Goal: Information Seeking & Learning: Compare options

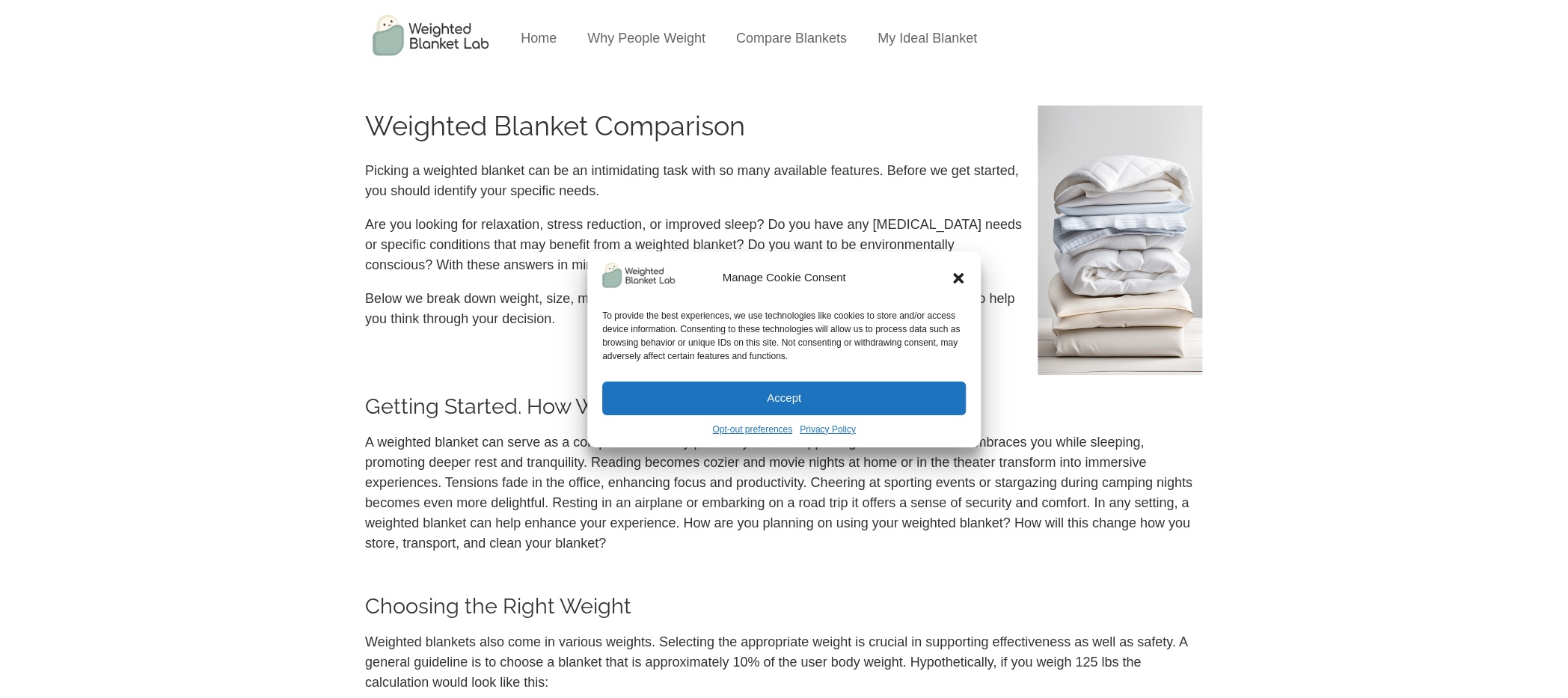
click at [957, 281] on icon "Close dialog" at bounding box center [958, 277] width 15 height 15
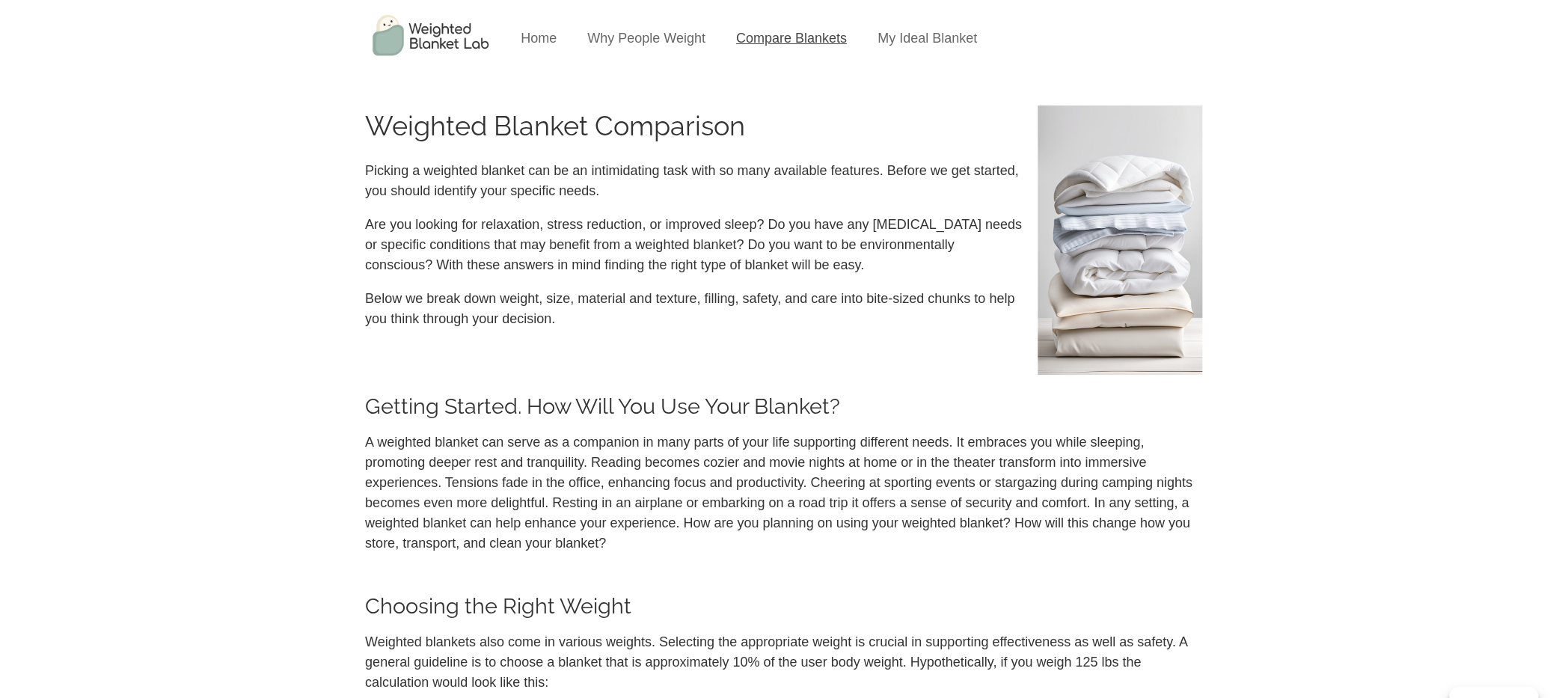
click at [785, 40] on link "Compare Blankets" at bounding box center [791, 38] width 111 height 15
click at [791, 41] on link "Compare Blankets" at bounding box center [791, 38] width 111 height 15
click at [547, 37] on link "Home" at bounding box center [538, 38] width 36 height 15
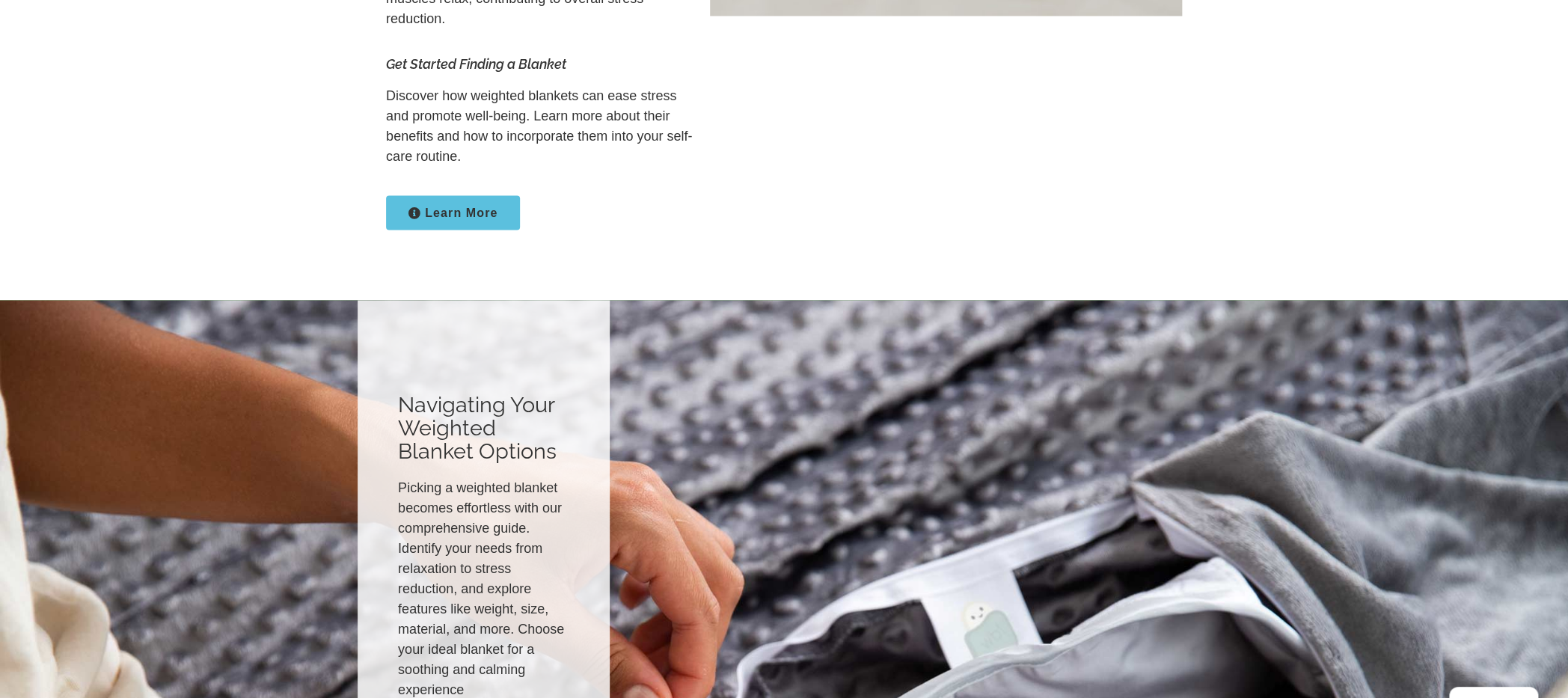
scroll to position [1471, 0]
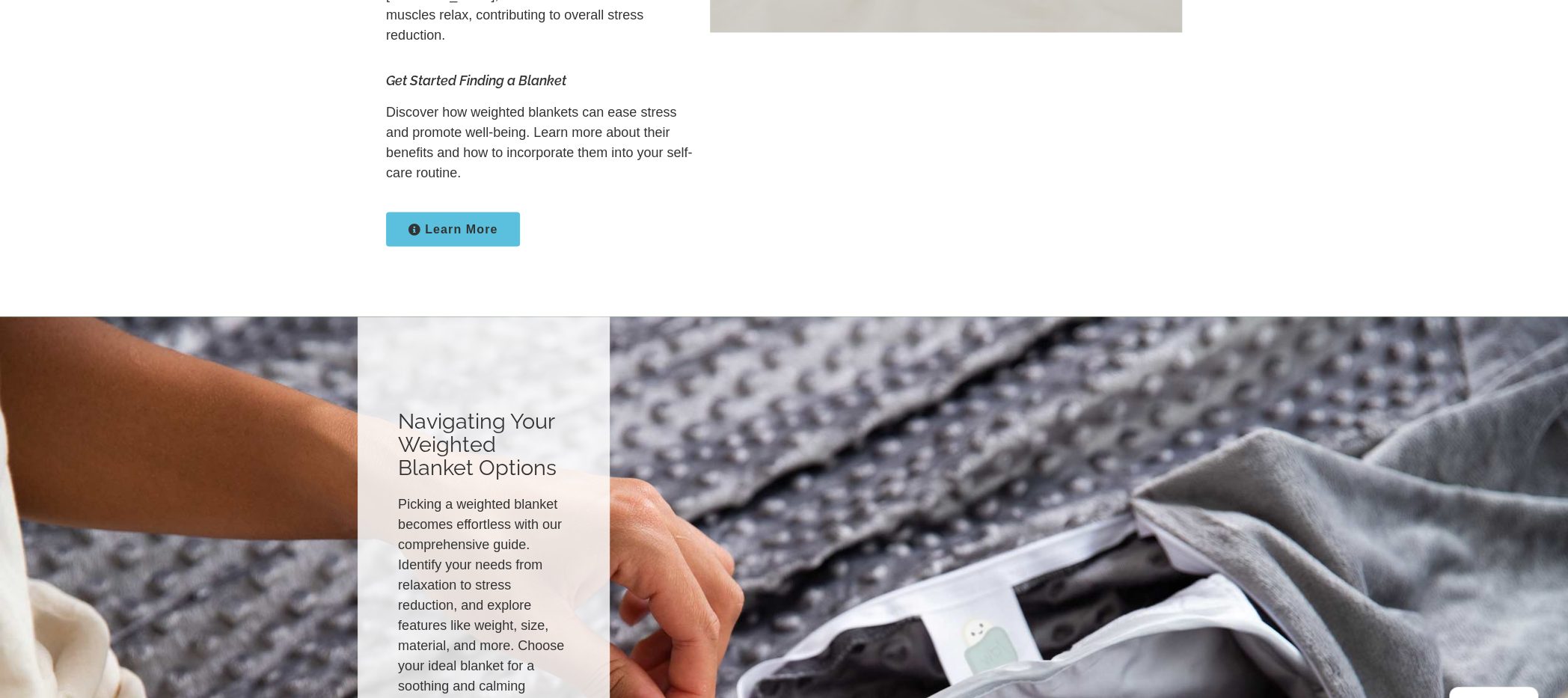
click at [488, 223] on span "Learn More" at bounding box center [461, 228] width 72 height 12
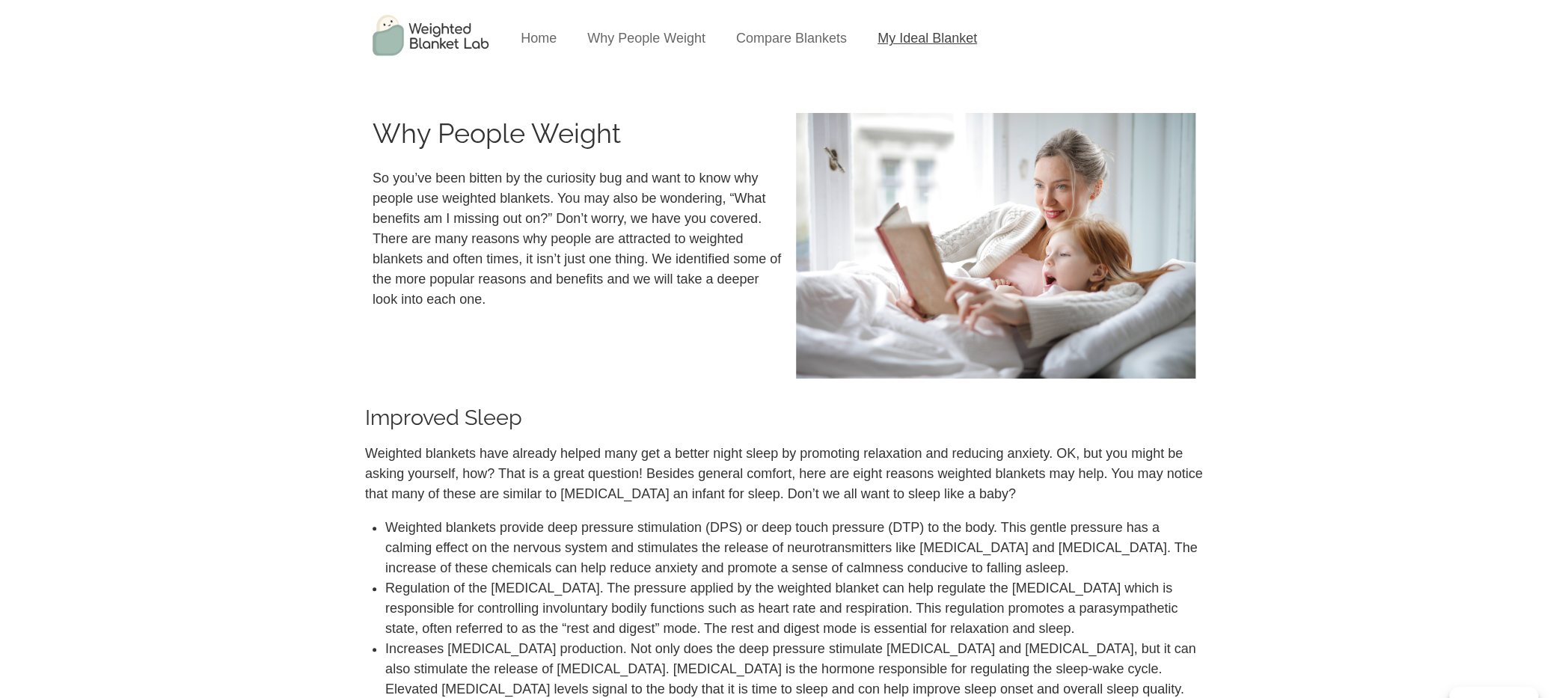
click at [915, 36] on link "My Ideal Blanket" at bounding box center [927, 38] width 99 height 15
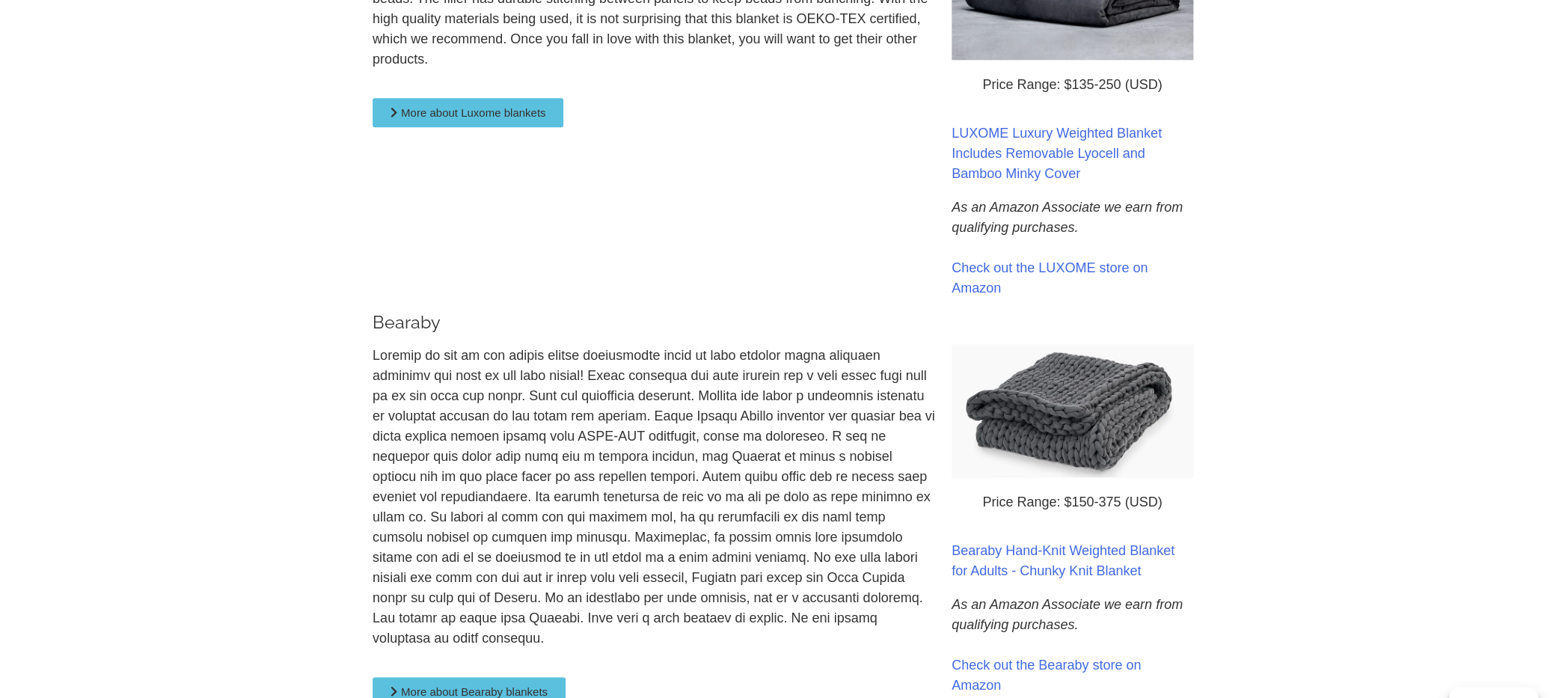
scroll to position [841, 0]
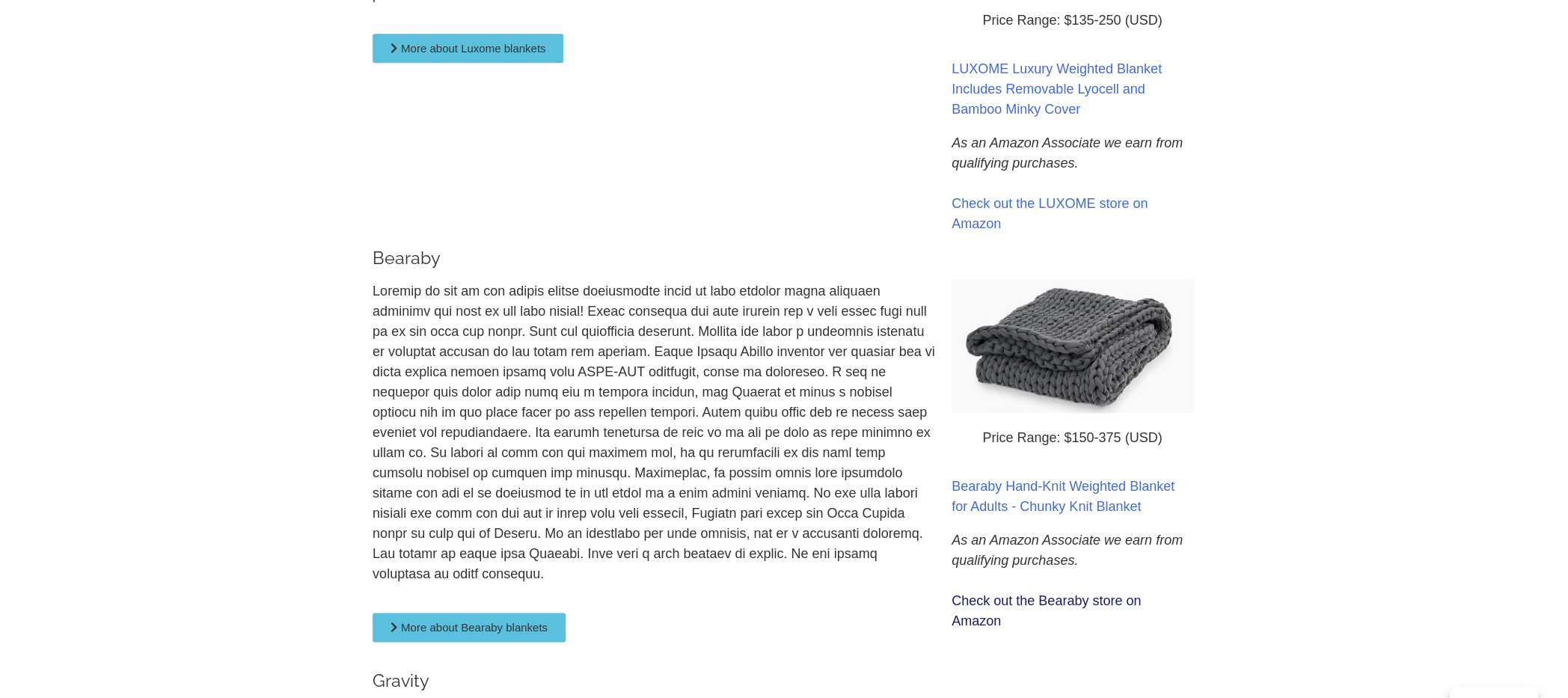
click at [995, 600] on link "Check out the Bearaby store on Amazon" at bounding box center [1046, 610] width 190 height 35
